Goal: Find specific page/section: Locate a particular part of the current website

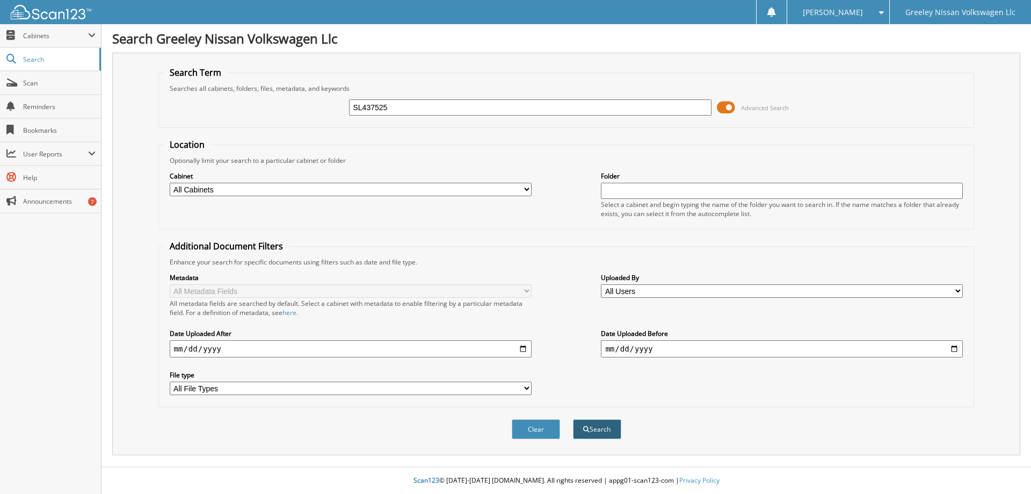
type input "SL437525"
click at [573, 419] on button "Search" at bounding box center [597, 429] width 48 height 20
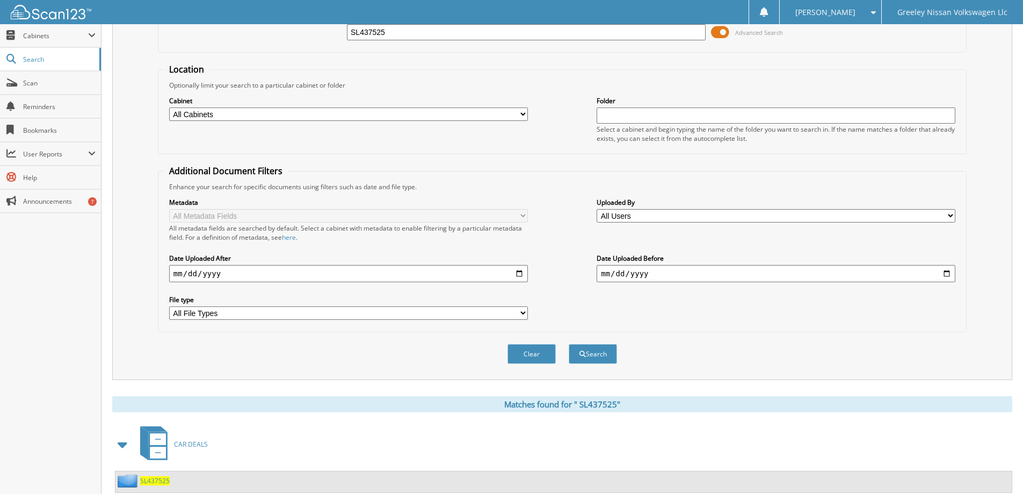
scroll to position [107, 0]
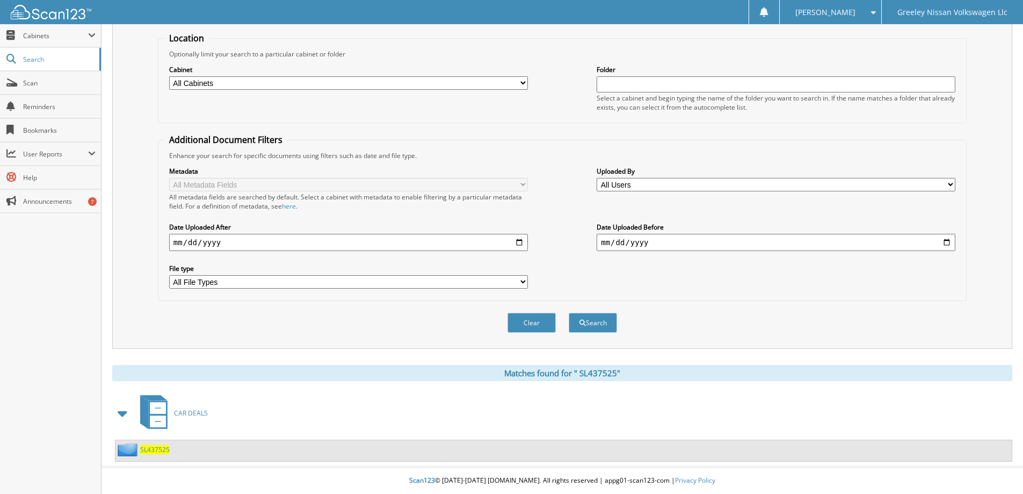
click at [190, 412] on span "C A R D E A L S" at bounding box center [191, 412] width 34 height 9
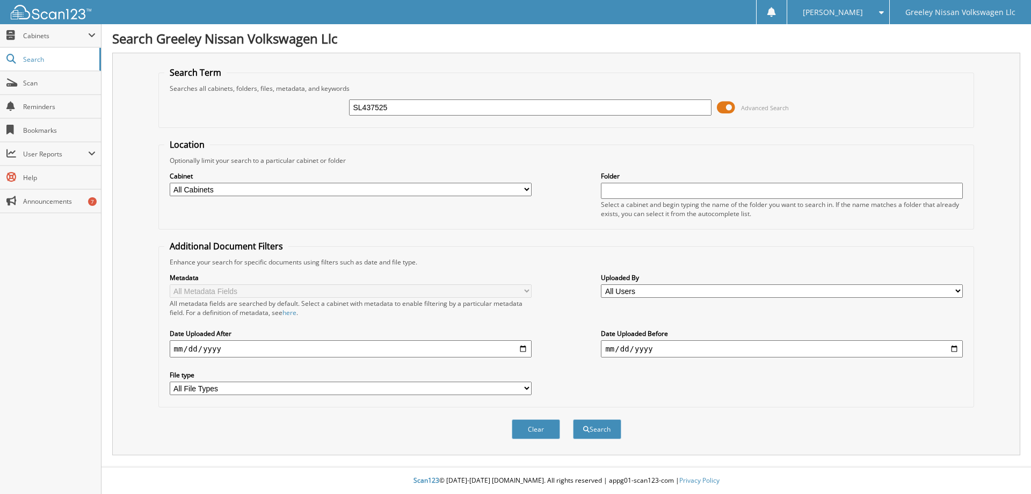
type input "SL437525"
click at [573, 419] on button "Search" at bounding box center [597, 429] width 48 height 20
